Goal: Information Seeking & Learning: Find specific fact

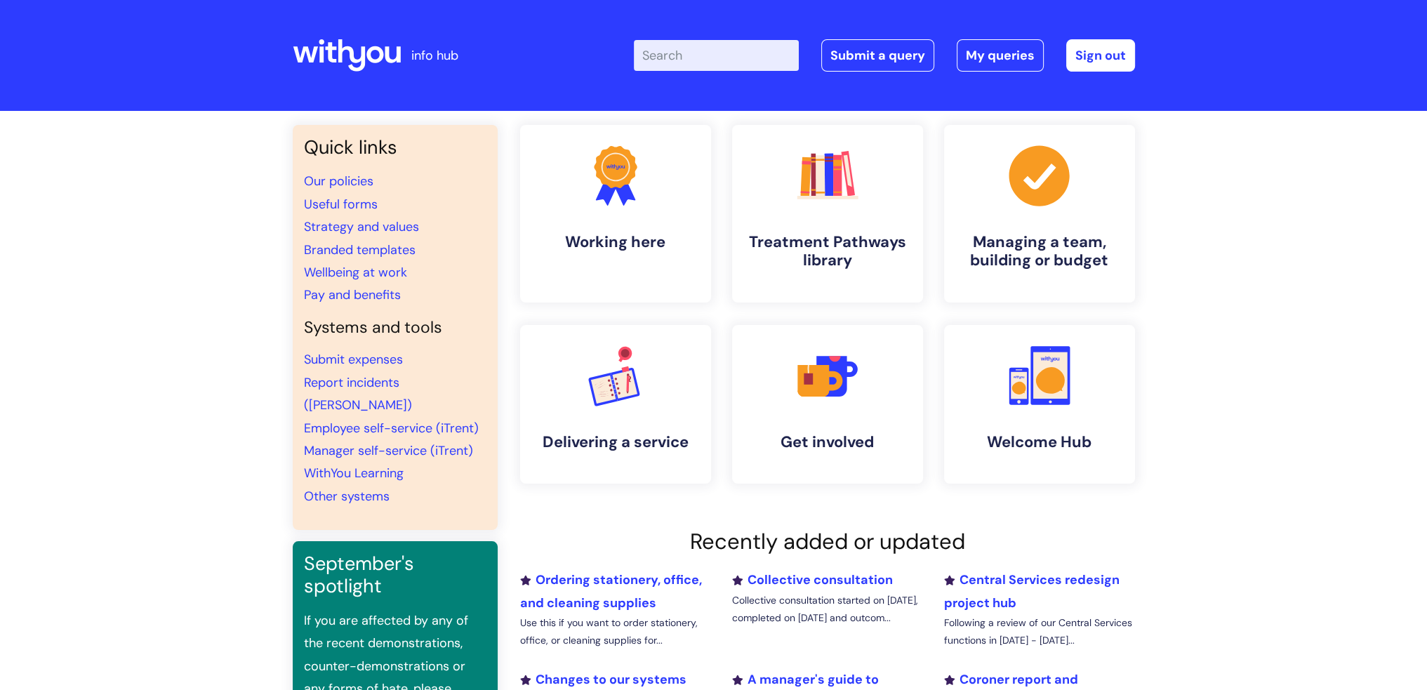
click at [677, 47] on input "Enter your search term here..." at bounding box center [716, 55] width 165 height 31
type input "salary bands"
click button "Search" at bounding box center [0, 0] width 0 height 0
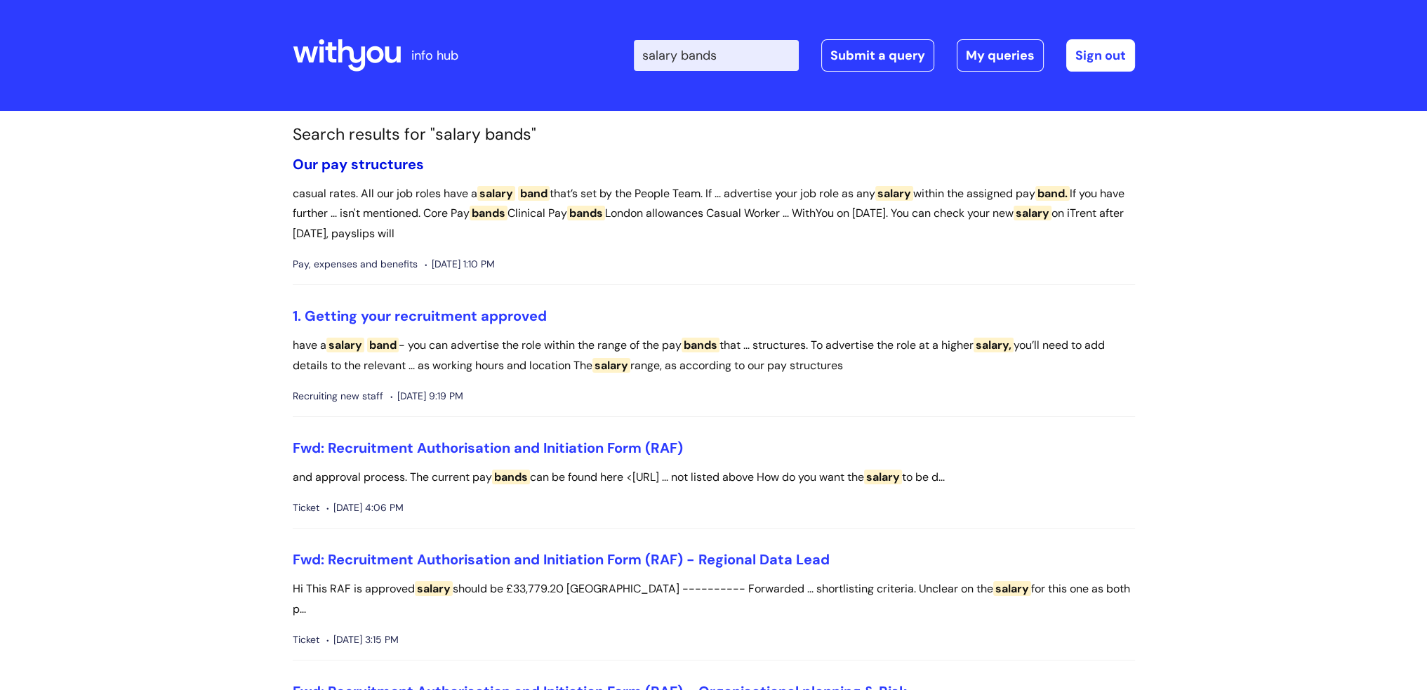
click at [370, 159] on link "Our pay structures" at bounding box center [358, 164] width 131 height 18
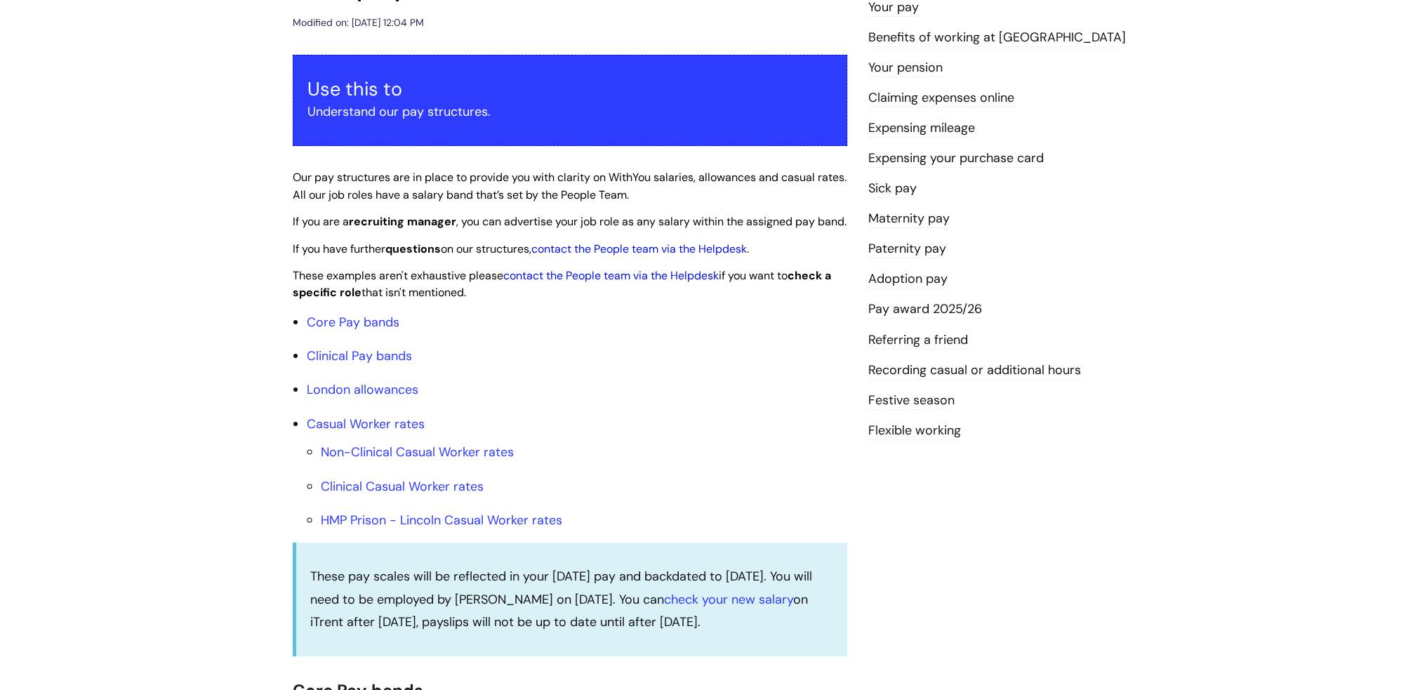
scroll to position [281, 0]
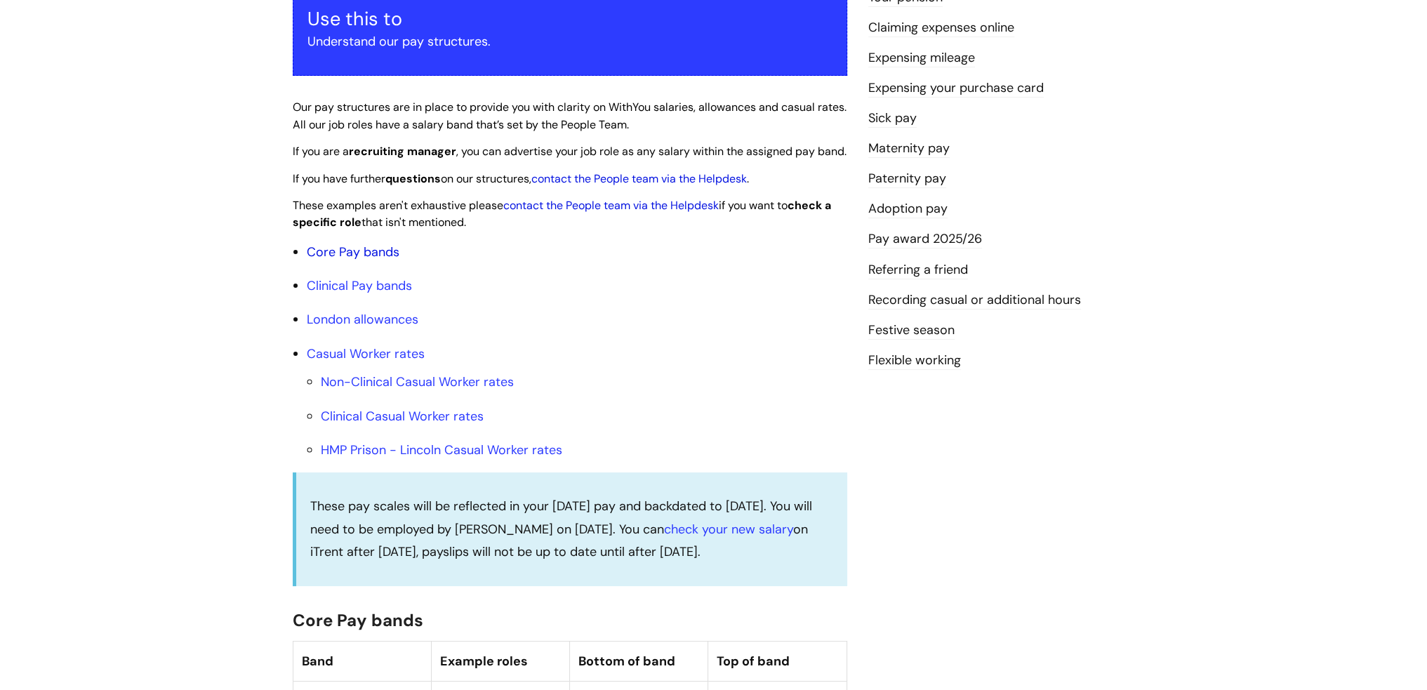
click at [350, 260] on link "Core Pay bands" at bounding box center [353, 251] width 93 height 17
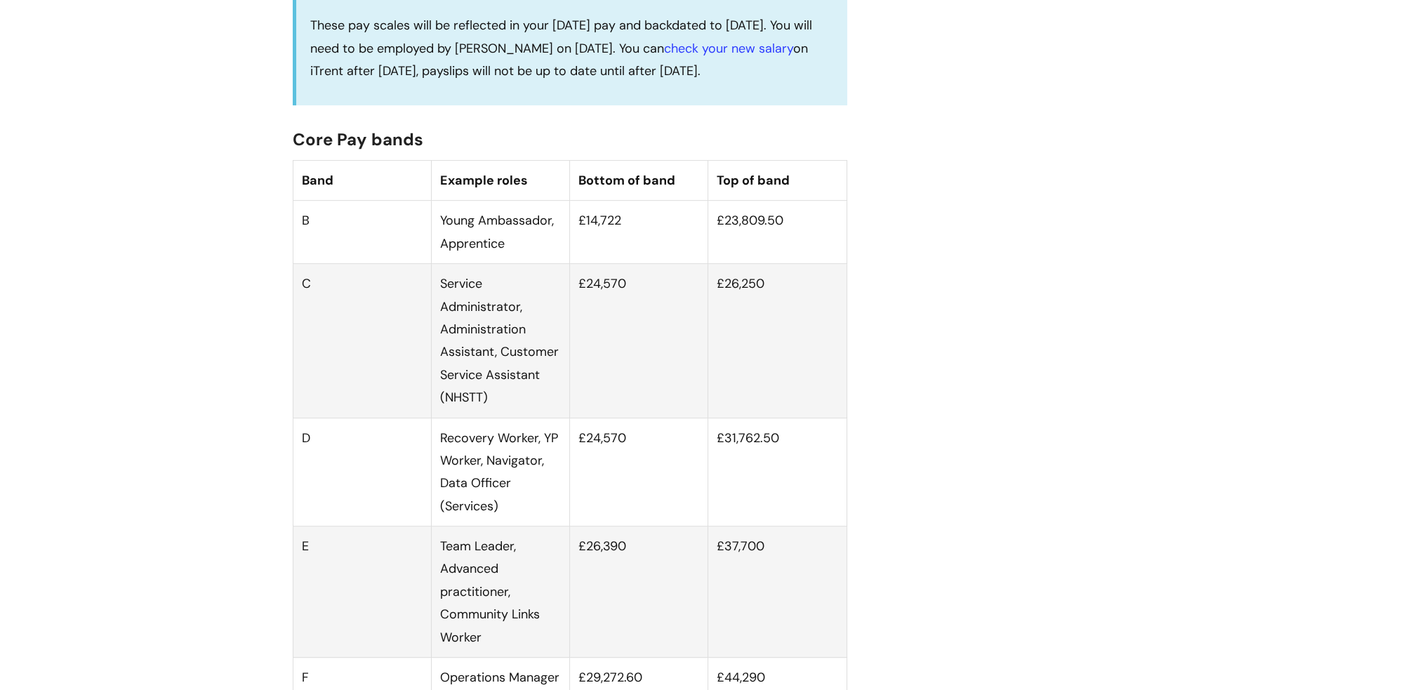
scroll to position [912, 0]
